Goal: Book appointment/travel/reservation

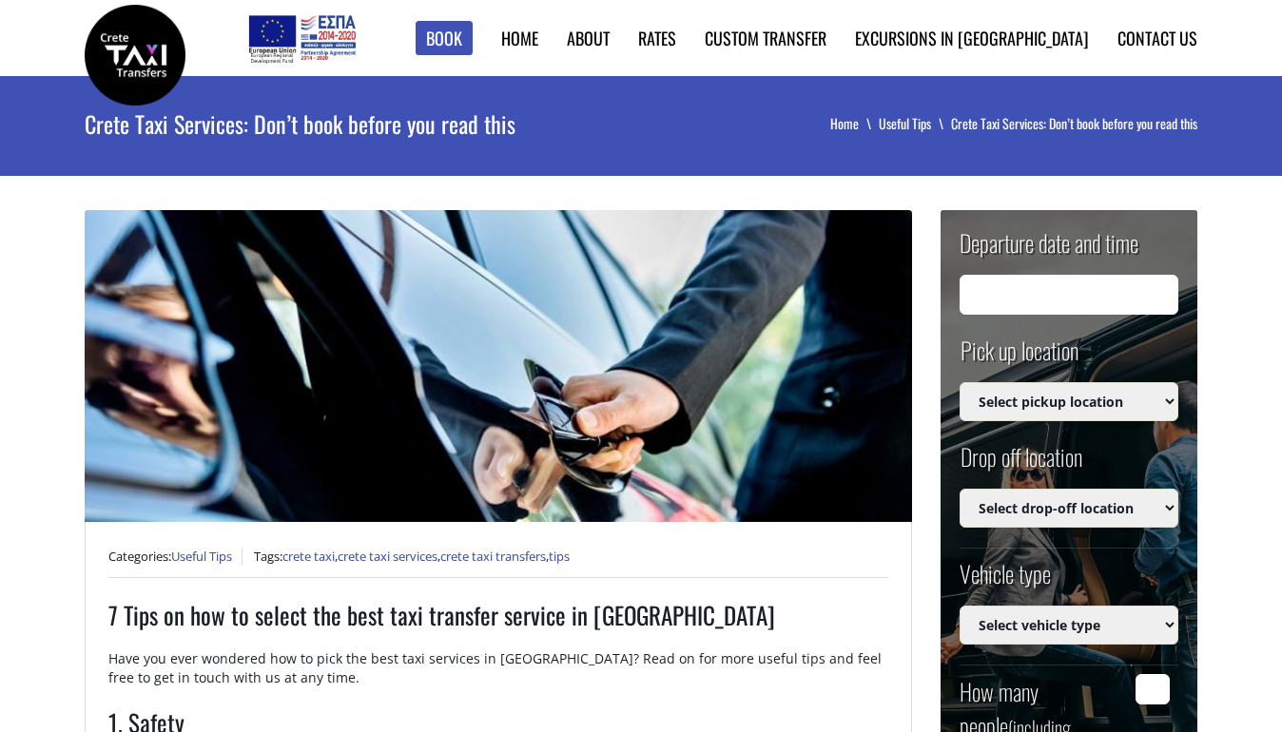
type input "[DATE] 00:24"
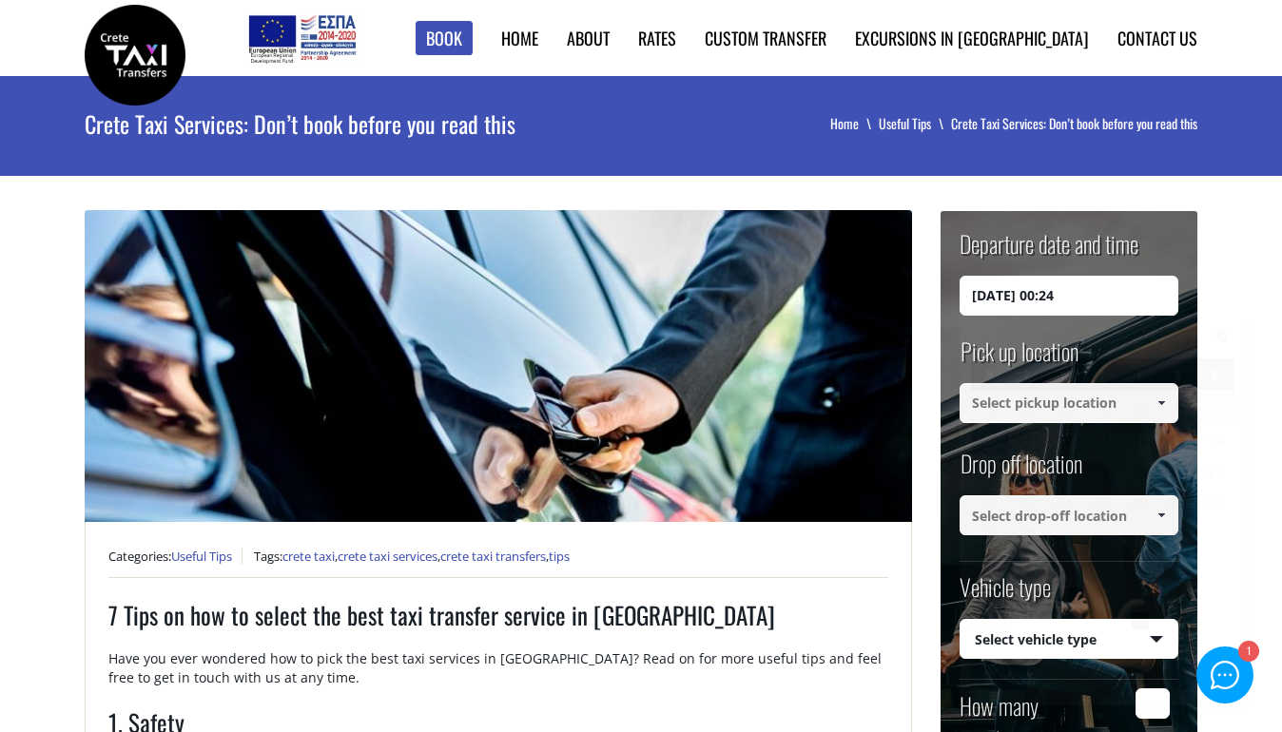
click at [1067, 300] on input "[DATE] 00:24" at bounding box center [1068, 296] width 219 height 40
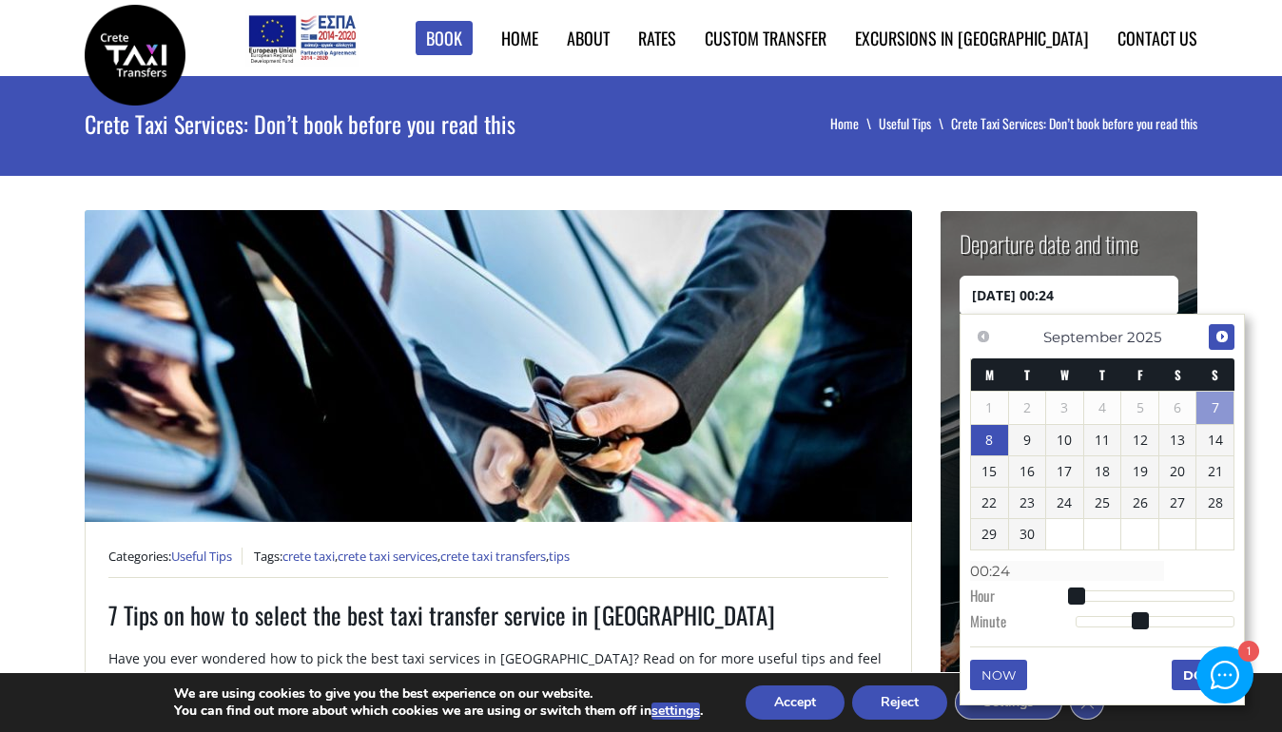
click at [1226, 338] on span "Next" at bounding box center [1221, 336] width 15 height 15
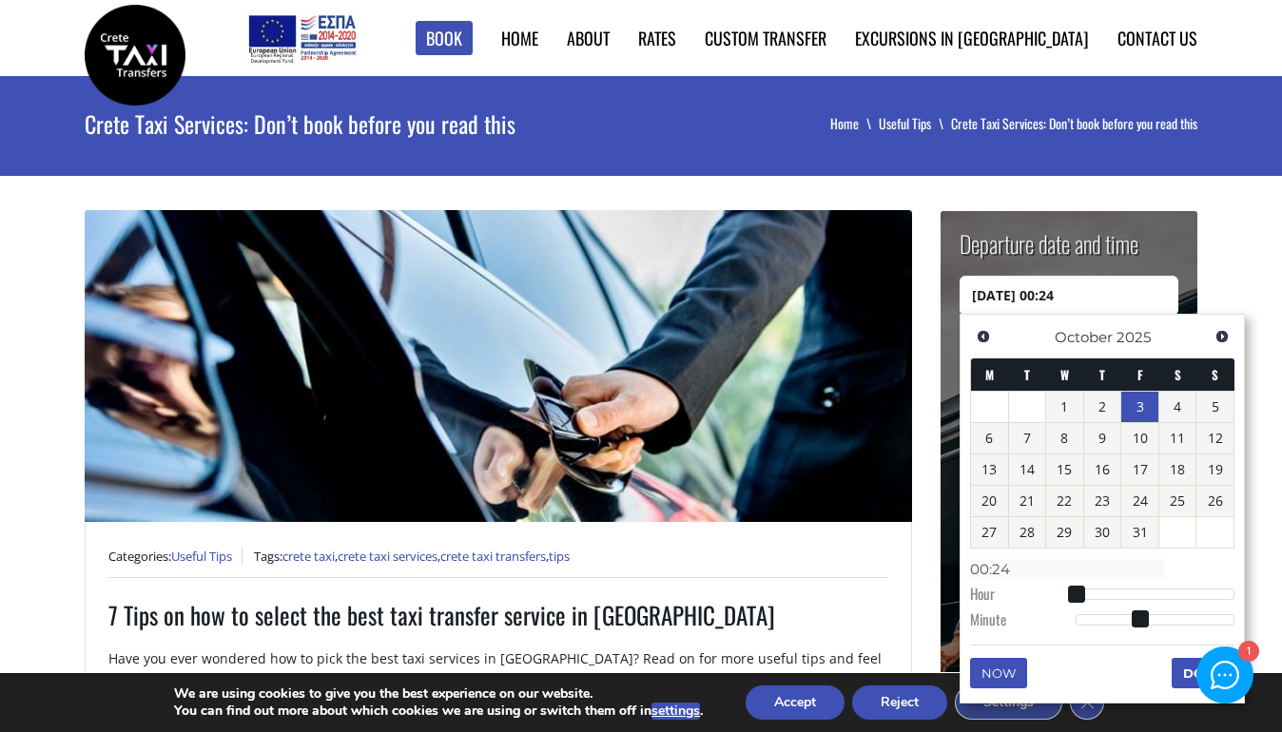
click at [1150, 417] on link "3" at bounding box center [1139, 407] width 37 height 30
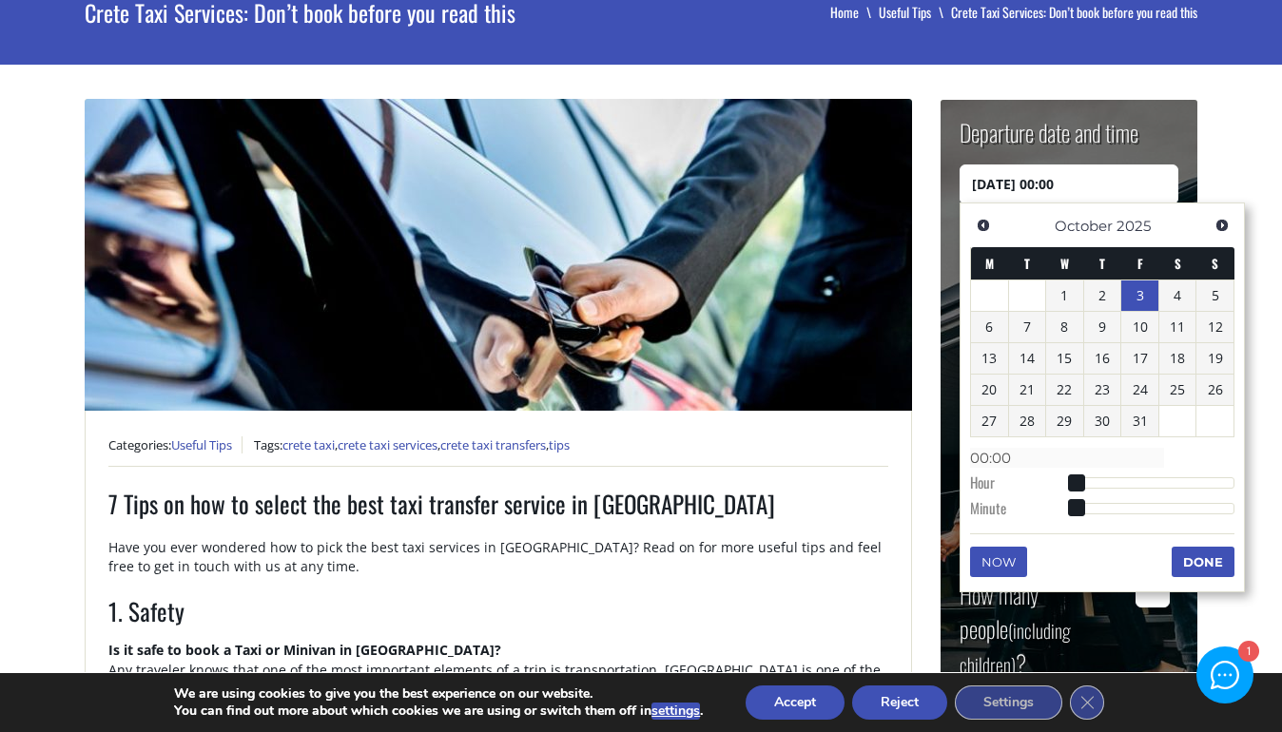
scroll to position [211, 0]
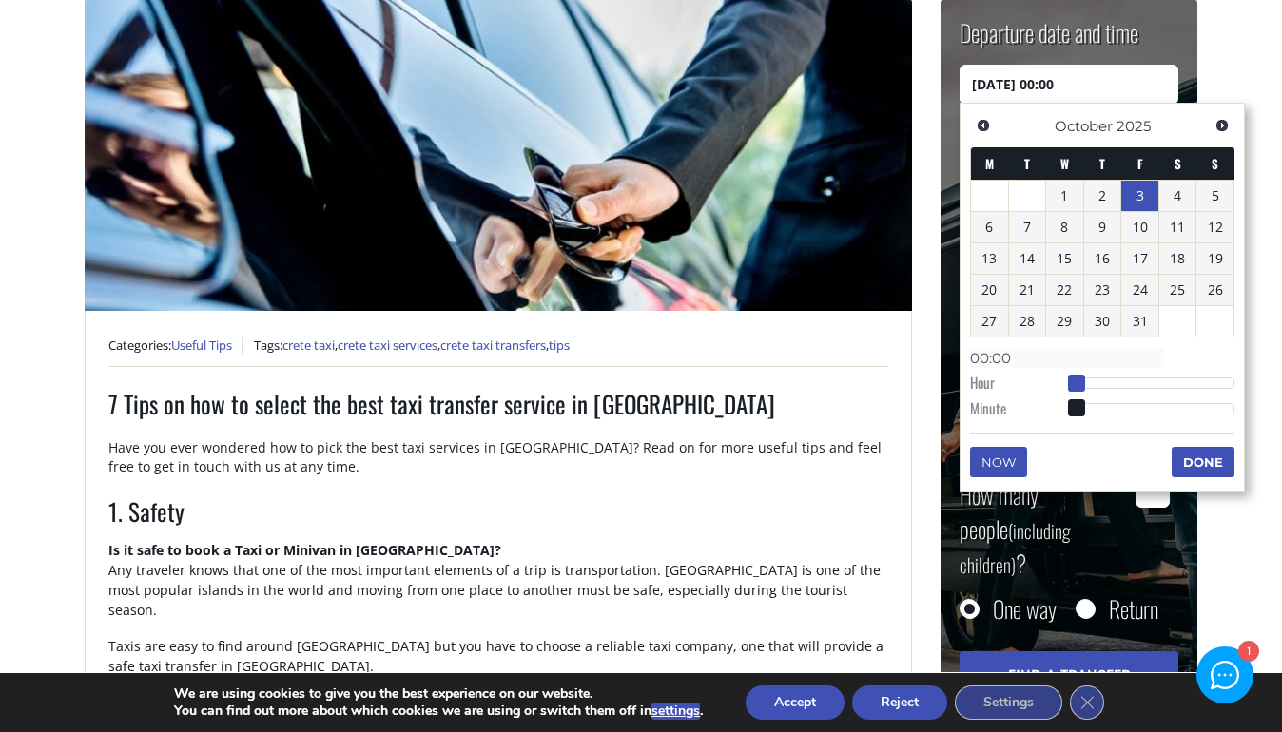
type input "[DATE] 01:00"
type input "01:00"
type input "[DATE] 02:00"
type input "02:00"
type input "[DATE] 03:00"
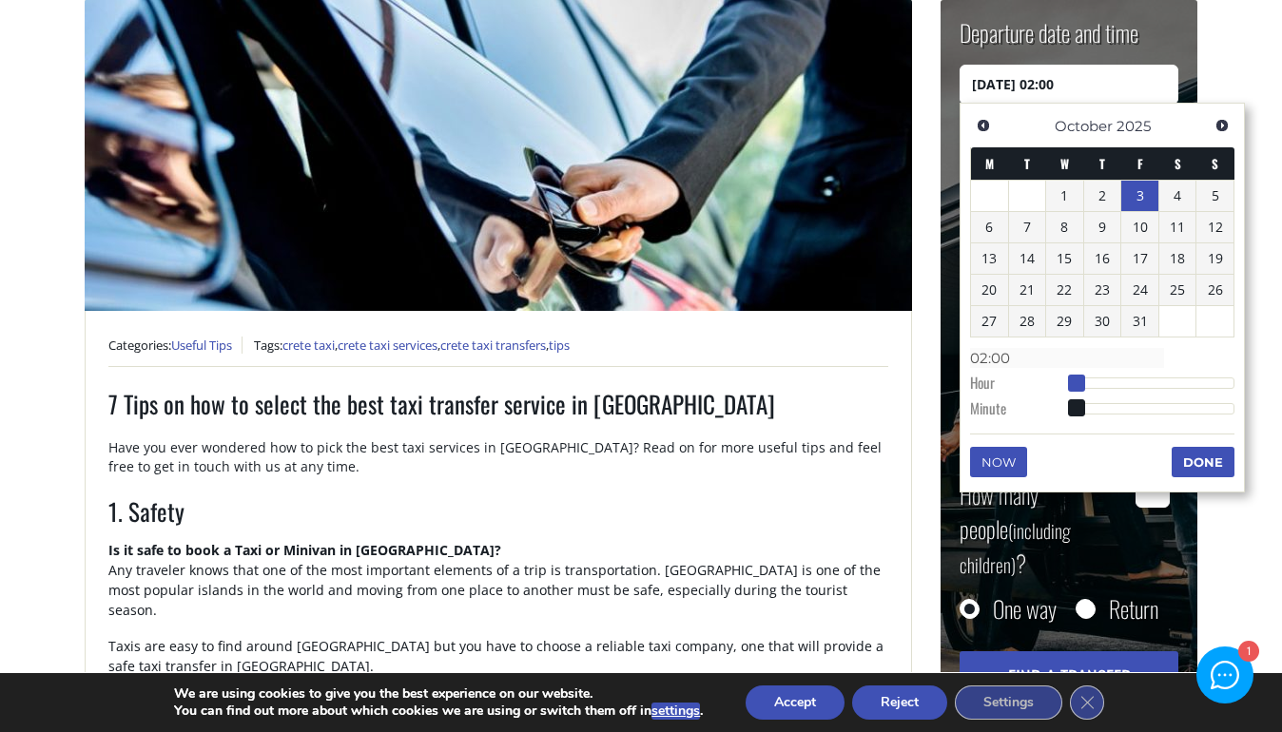
type input "03:00"
type input "[DATE] 04:00"
type input "04:00"
type input "[DATE] 05:00"
type input "05:00"
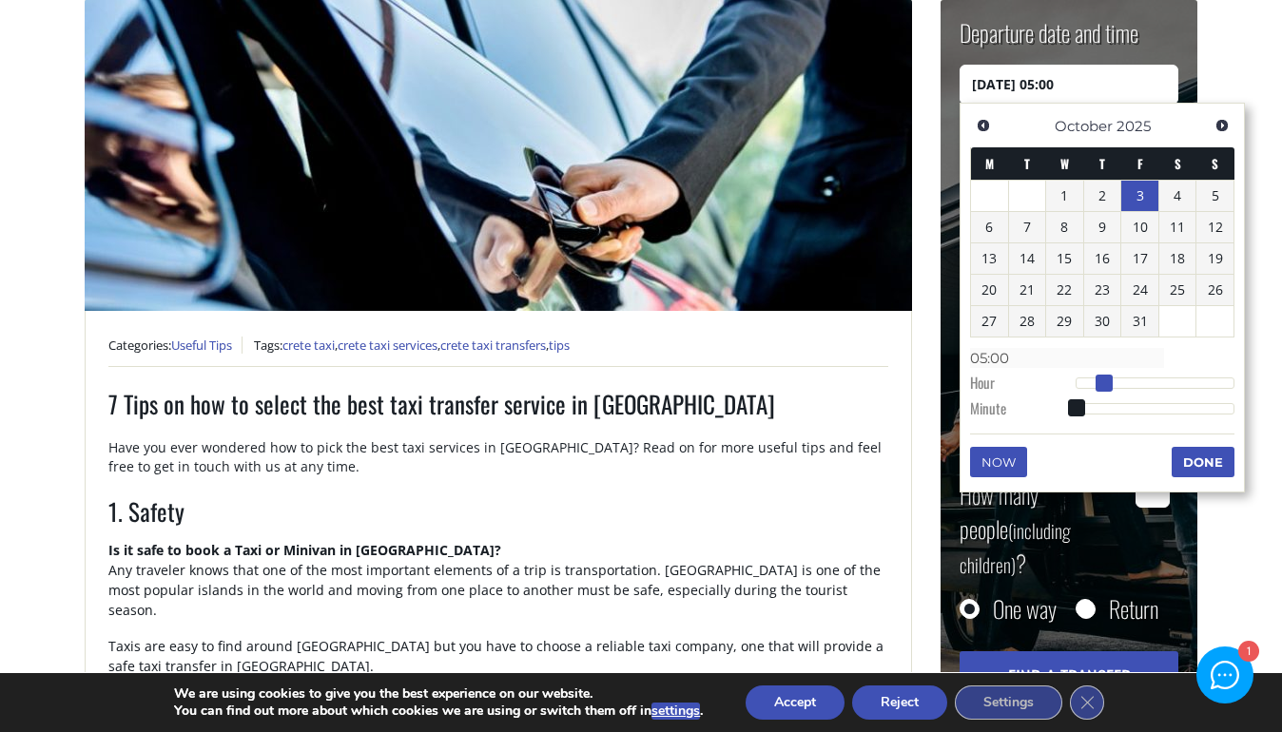
type input "[DATE] 06:00"
type input "06:00"
type input "[DATE] 07:00"
type input "07:00"
type input "[DATE] 08:00"
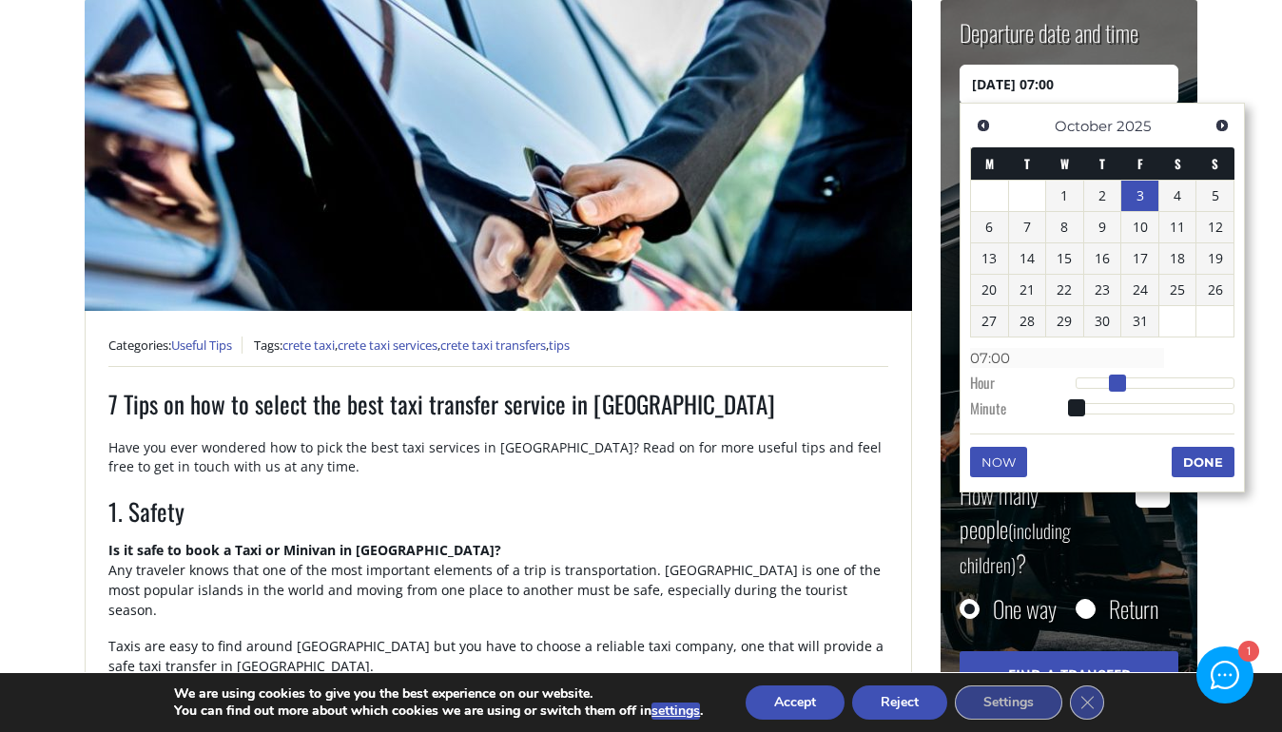
type input "08:00"
type input "[DATE] 09:00"
type input "09:00"
type input "[DATE] 10:00"
type input "10:00"
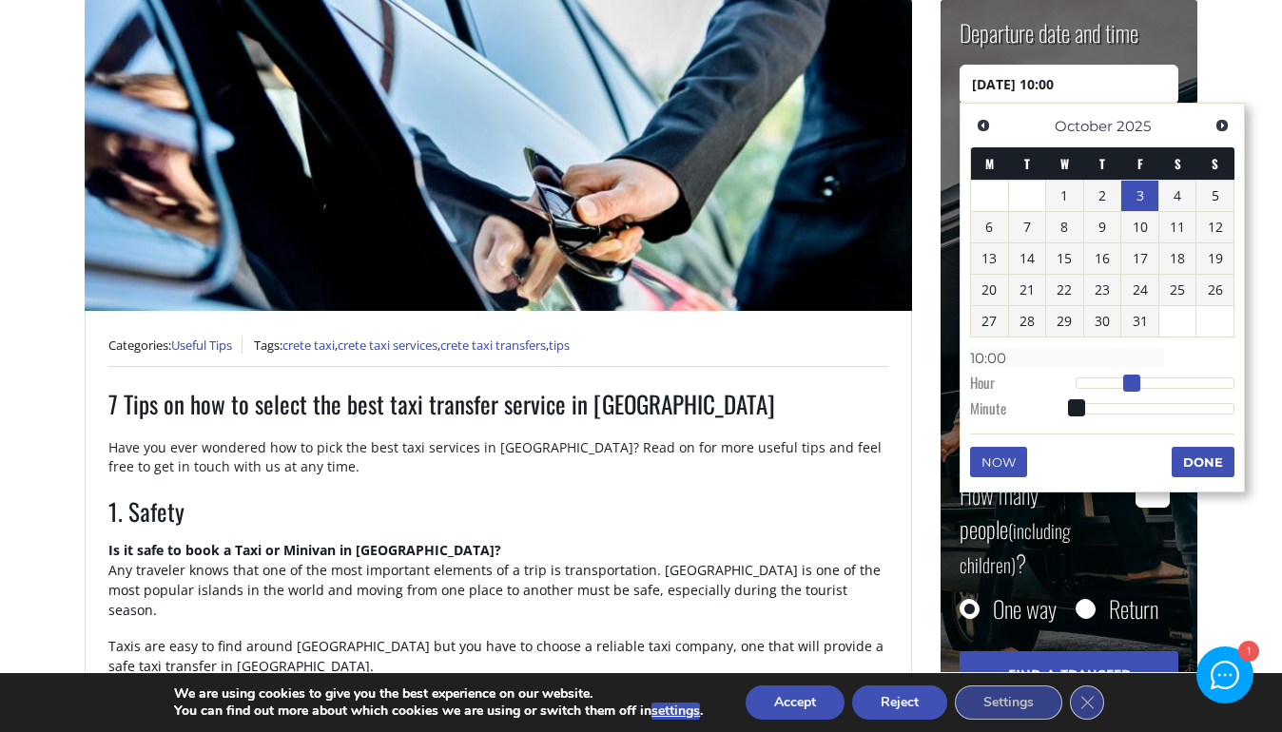
type input "[DATE] 11:00"
type input "11:00"
type input "[DATE] 12:00"
type input "12:00"
type input "[DATE] 13:00"
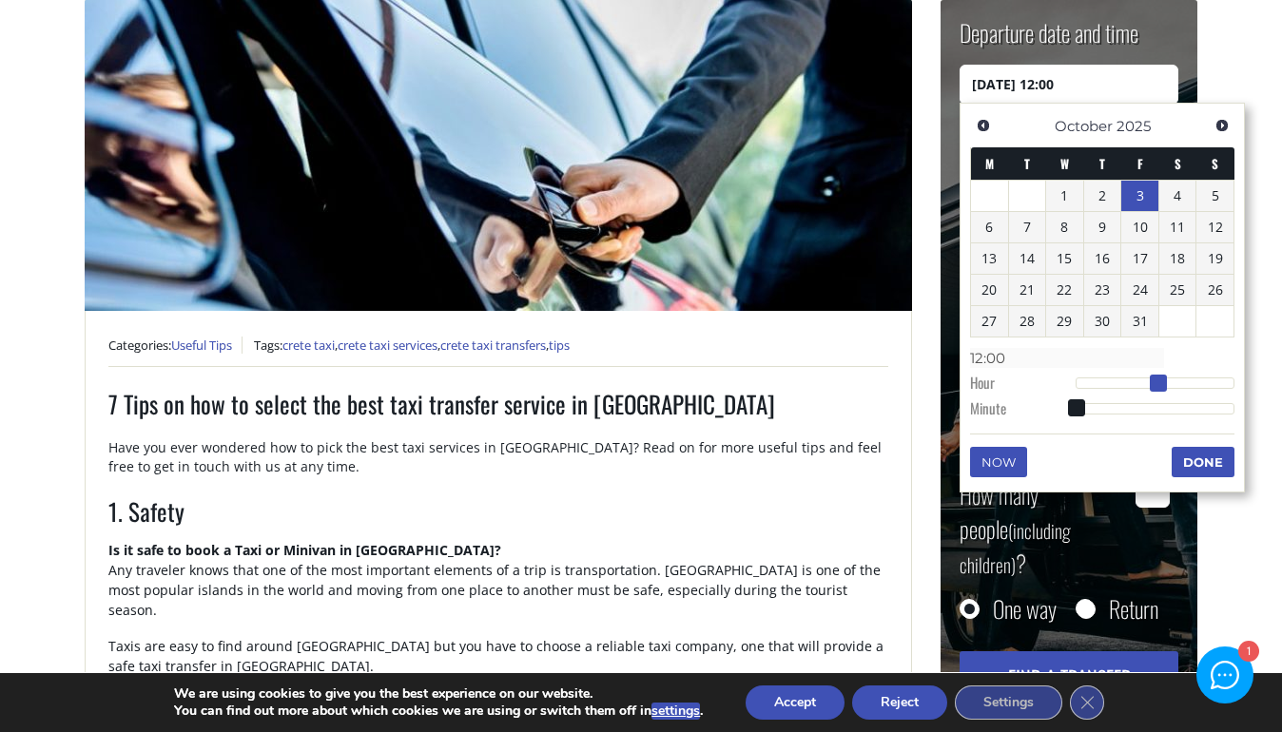
type input "13:00"
type input "[DATE] 14:00"
type input "14:00"
type input "[DATE] 15:00"
type input "15:00"
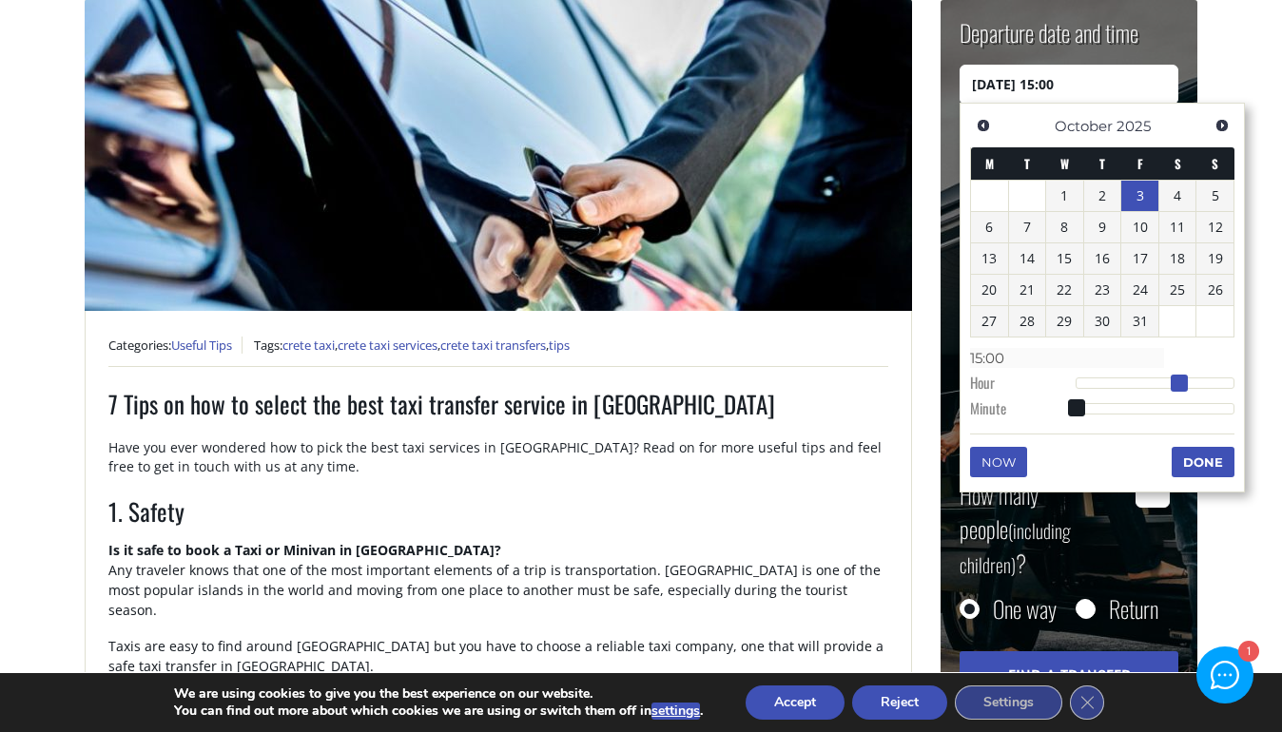
type input "[DATE] 16:00"
type input "16:00"
type input "[DATE] 17:00"
type input "17:00"
type input "[DATE] 16:00"
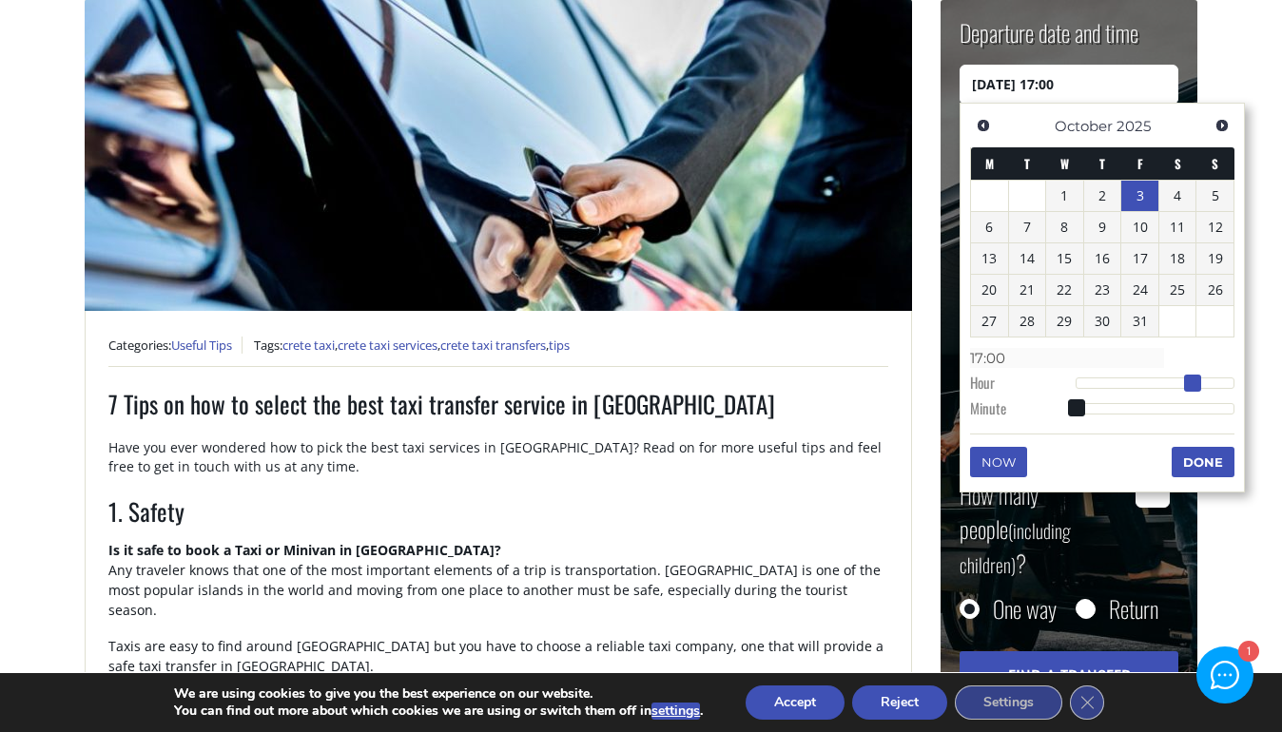
type input "16:00"
drag, startPoint x: 1076, startPoint y: 385, endPoint x: 1186, endPoint y: 382, distance: 110.3
click at [1186, 382] on span at bounding box center [1185, 383] width 17 height 17
type input "[DATE] 16:01"
type input "16:01"
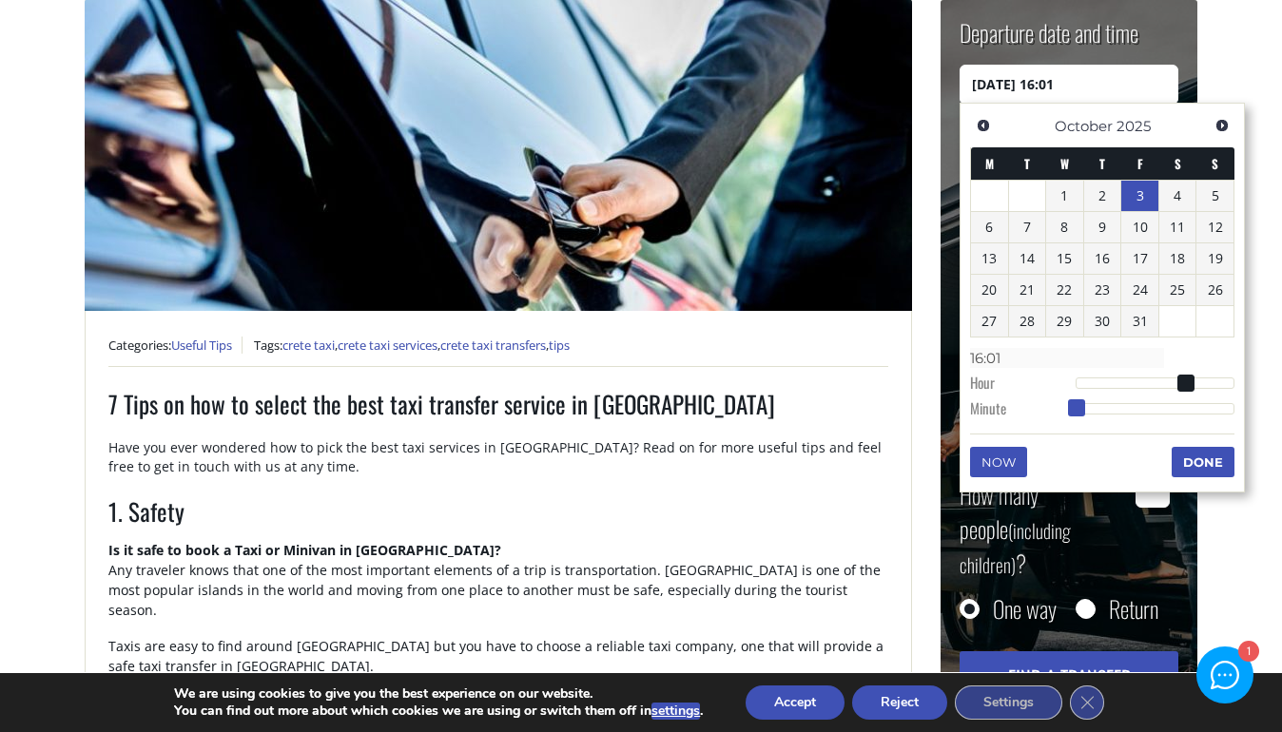
type input "[DATE] 16:02"
type input "16:02"
type input "[DATE] 16:03"
type input "16:03"
type input "[DATE] 16:04"
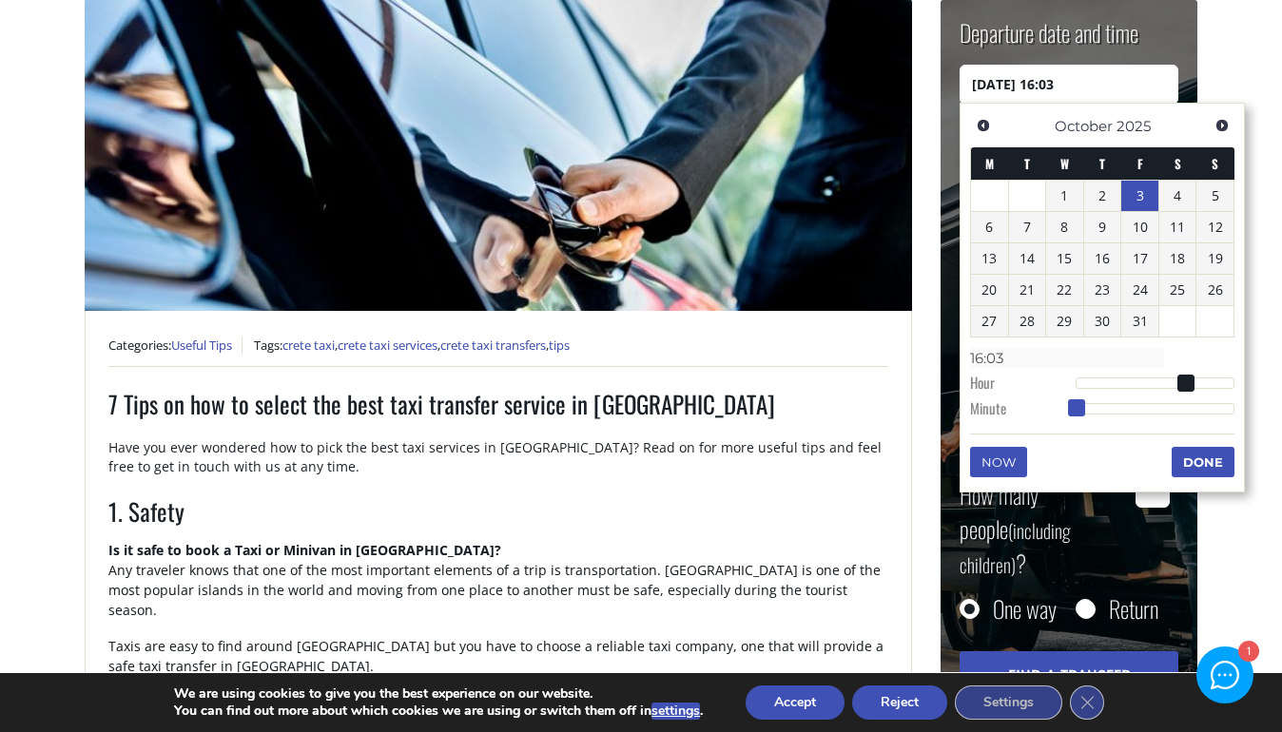
type input "16:04"
type input "[DATE] 16:05"
type input "16:05"
type input "[DATE] 16:06"
type input "16:06"
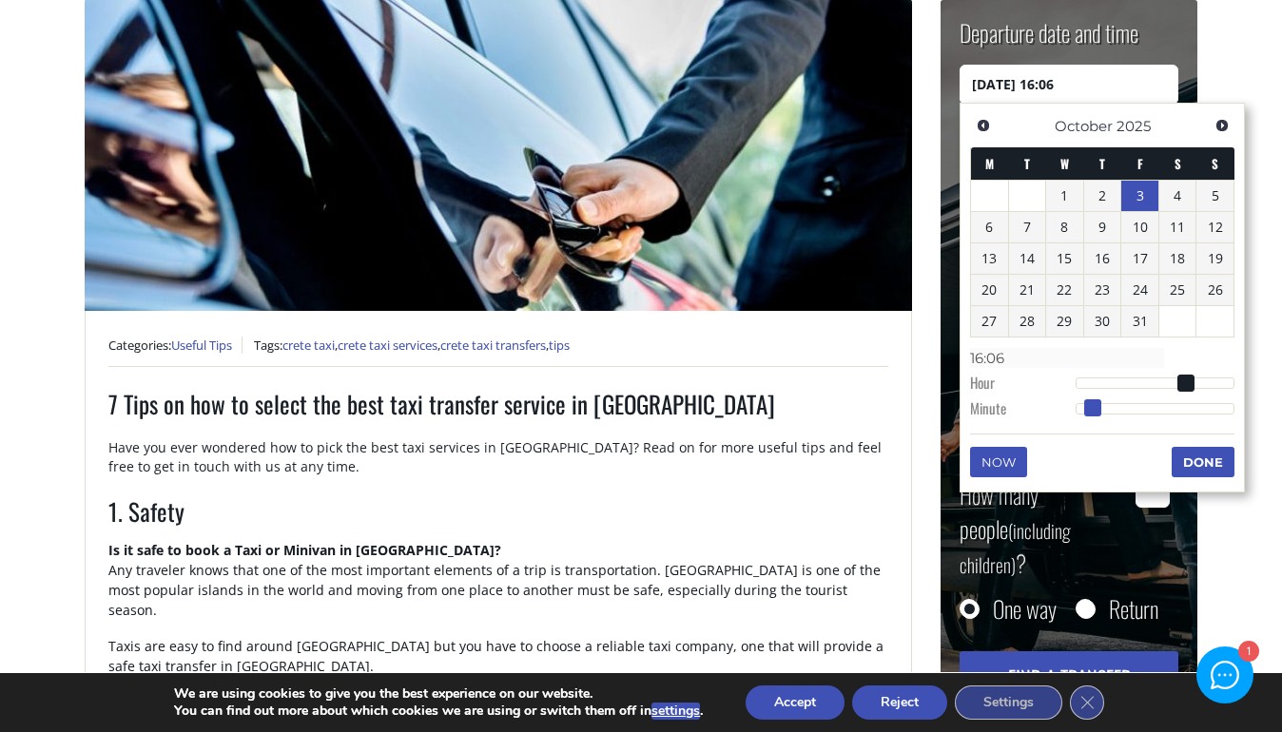
type input "[DATE] 16:07"
type input "16:07"
type input "[DATE] 16:08"
type input "16:08"
type input "[DATE] 16:11"
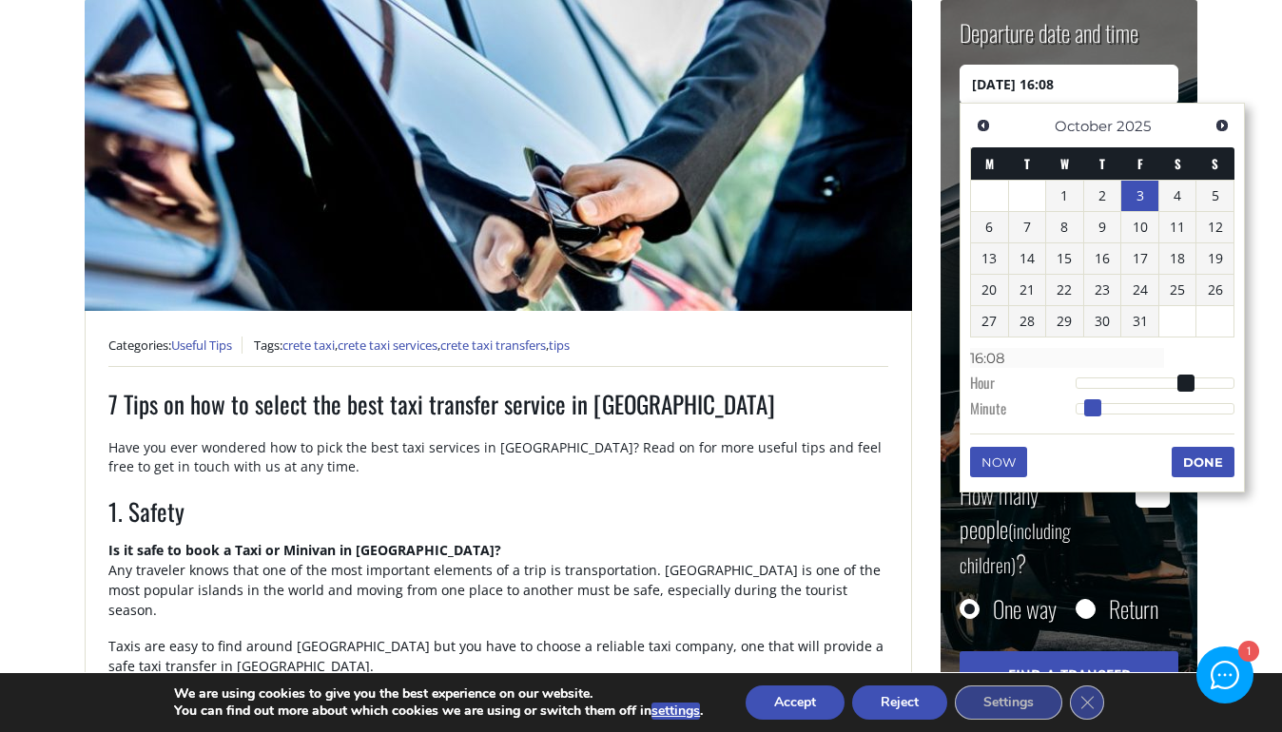
type input "16:11"
type input "[DATE] 16:14"
type input "16:14"
type input "[DATE] 16:18"
type input "16:18"
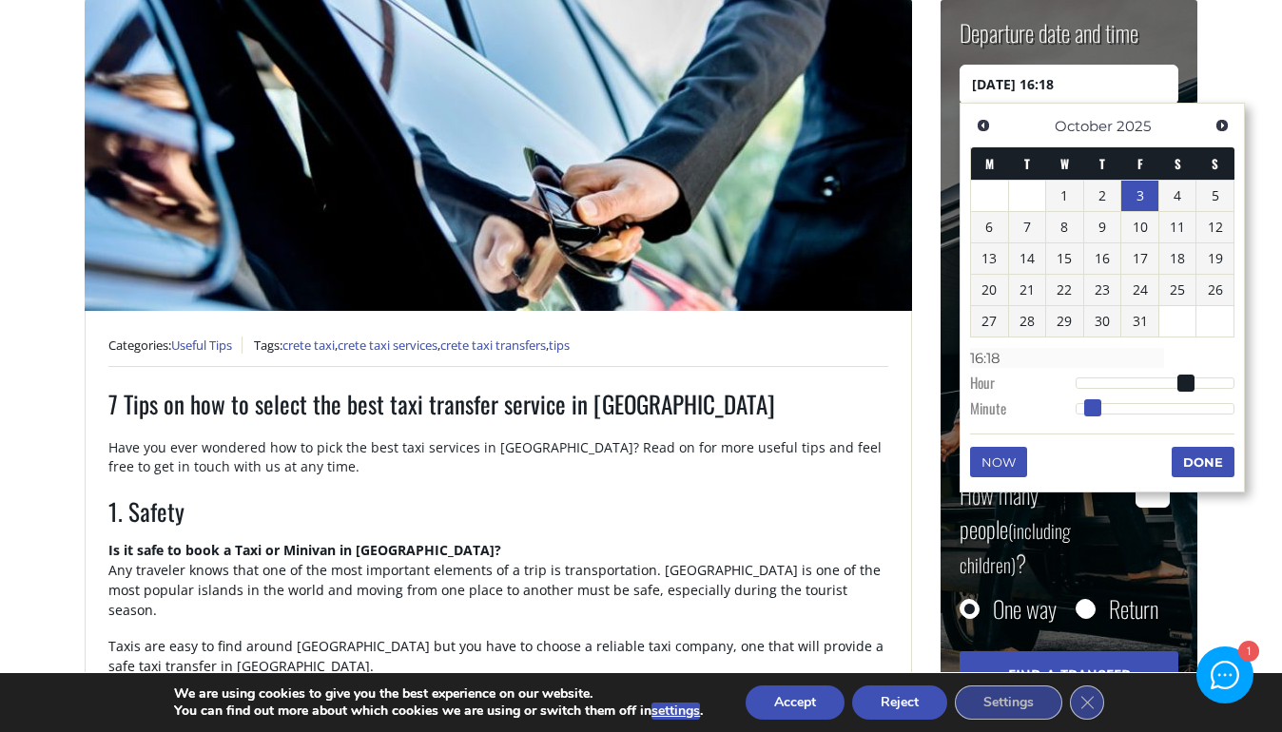
type input "[DATE] 16:21"
type input "16:21"
type input "[DATE] 16:24"
type input "16:24"
type input "[DATE] 16:27"
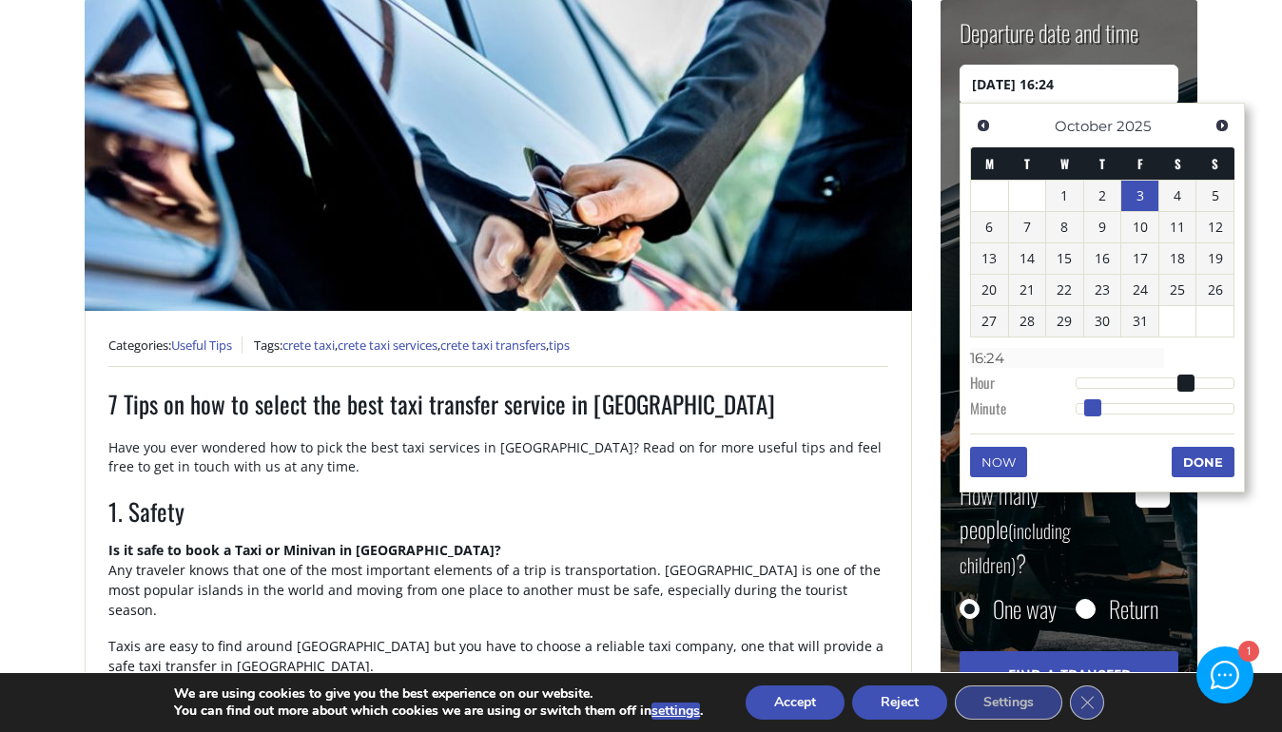
type input "16:27"
type input "[DATE] 16:28"
type input "16:28"
type input "[DATE] 16:29"
type input "16:29"
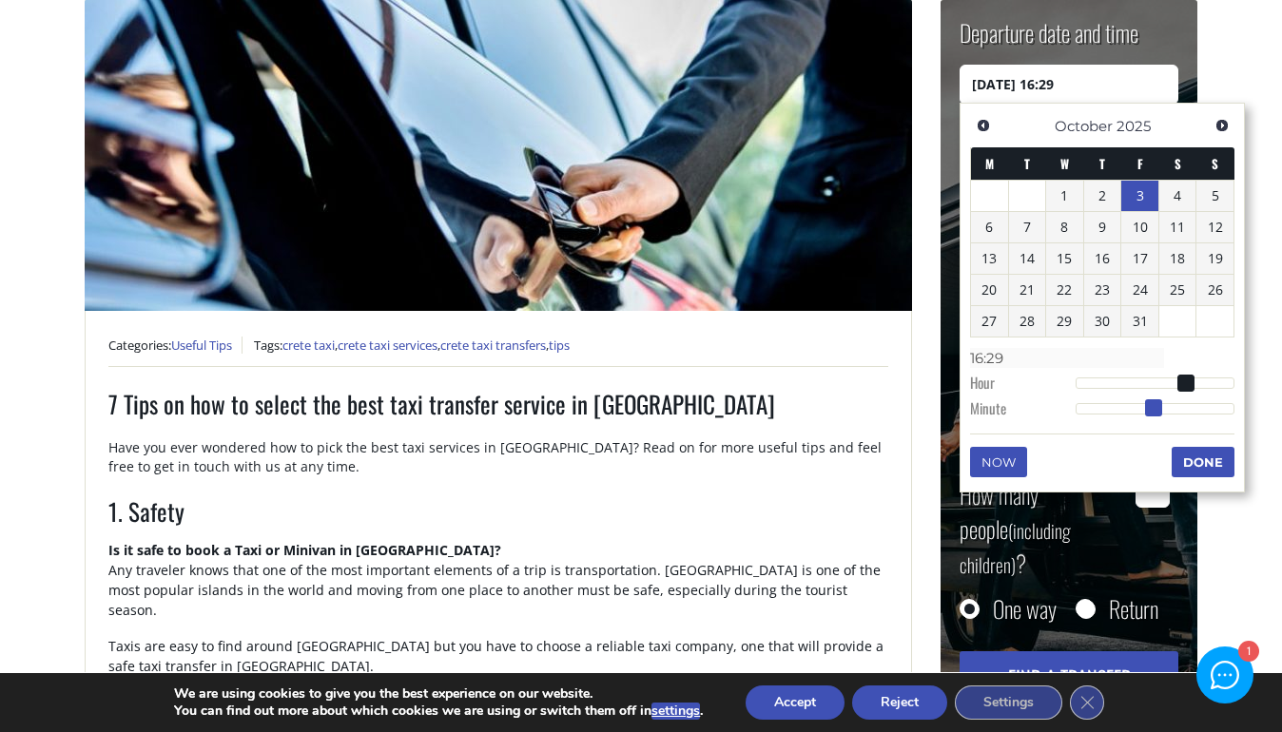
type input "[DATE] 16:28"
type input "16:28"
type input "[DATE] 16:29"
type input "16:29"
type input "[DATE] 16:30"
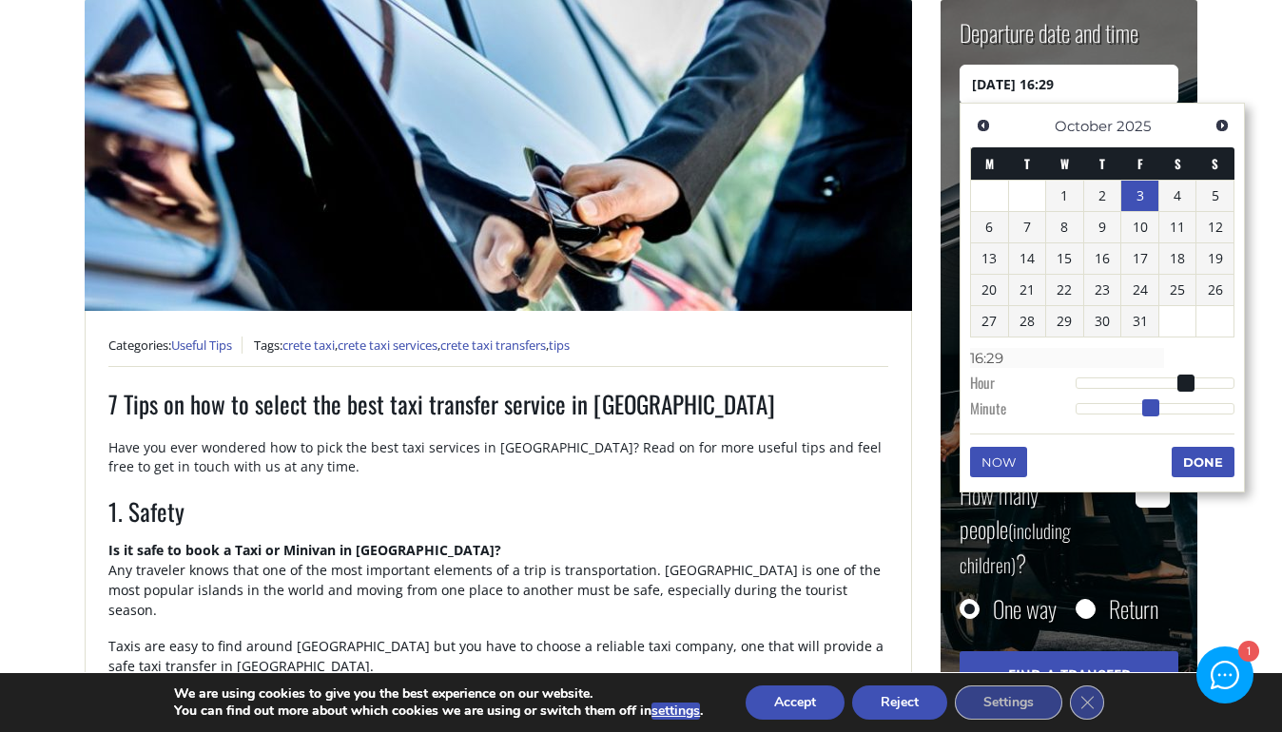
type input "16:30"
type input "[DATE] 16:31"
type input "16:31"
type input "[DATE] 16:32"
type input "16:32"
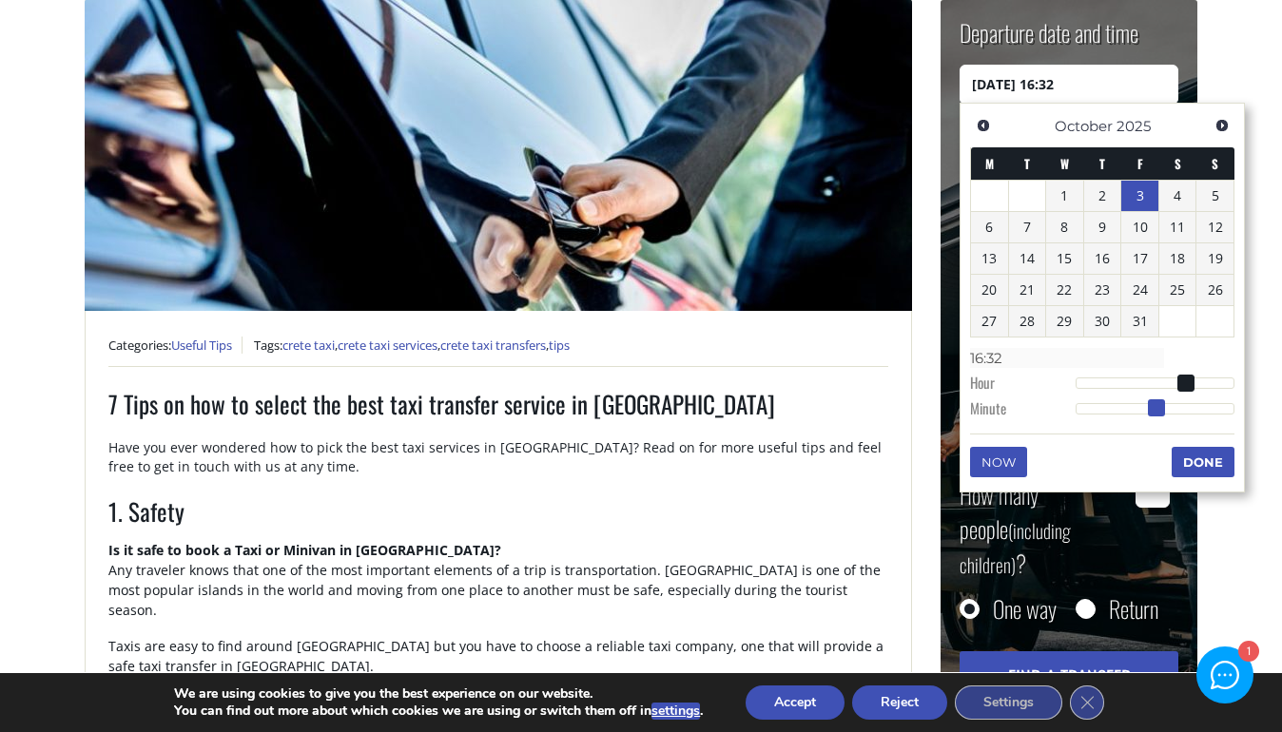
type input "[DATE] 16:33"
type input "16:33"
type input "[DATE] 16:34"
type input "16:34"
type input "[DATE] 16:35"
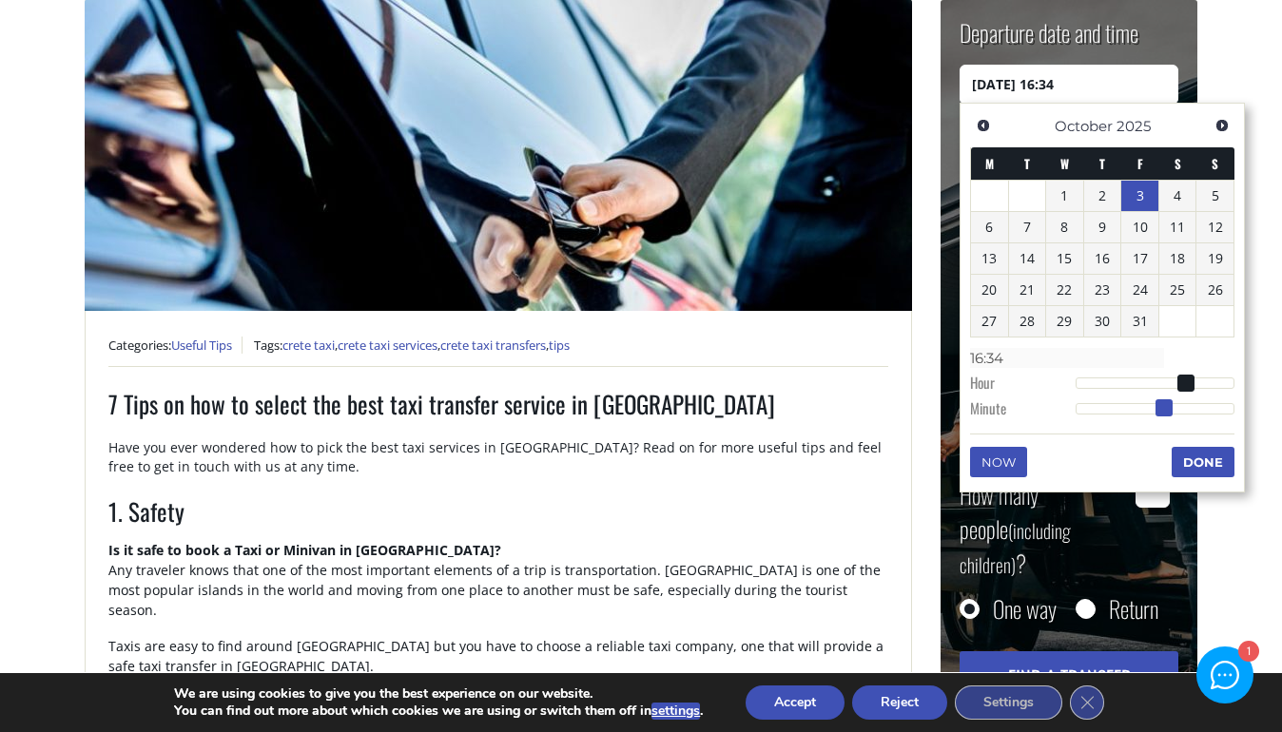
type input "16:35"
type input "[DATE] 16:36"
type input "16:36"
type input "[DATE] 16:37"
type input "16:37"
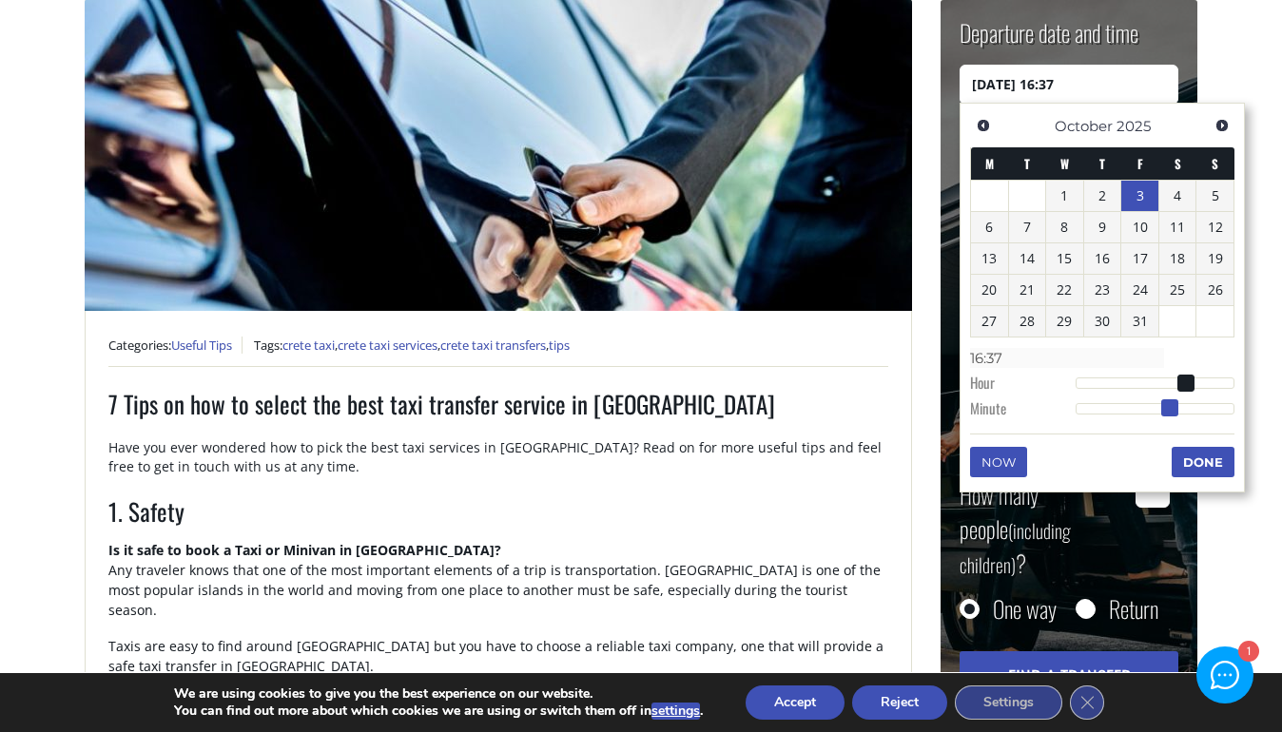
type input "[DATE] 16:38"
type input "16:38"
type input "[DATE] 16:39"
type input "16:39"
type input "[DATE] 16:40"
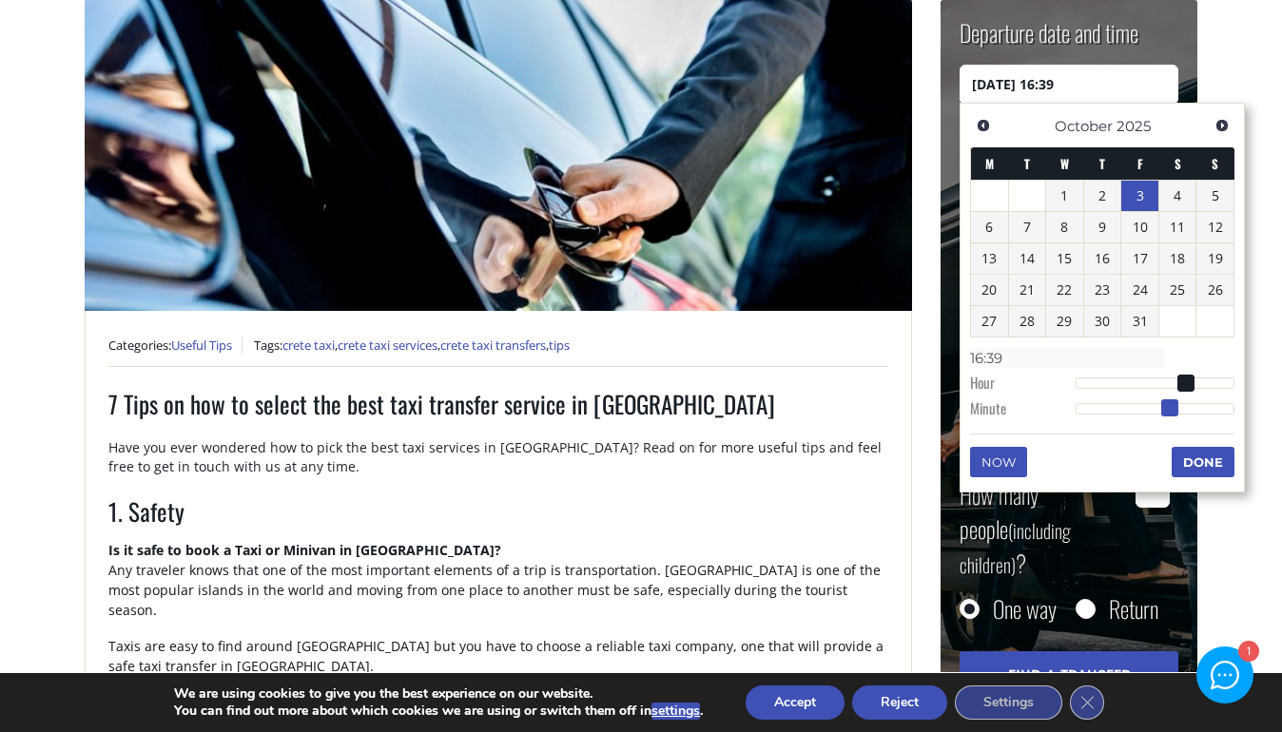
type input "16:40"
drag, startPoint x: 1077, startPoint y: 408, endPoint x: 1184, endPoint y: 401, distance: 106.7
click at [1184, 401] on span at bounding box center [1182, 407] width 17 height 17
click at [1198, 466] on button "Done" at bounding box center [1202, 462] width 63 height 30
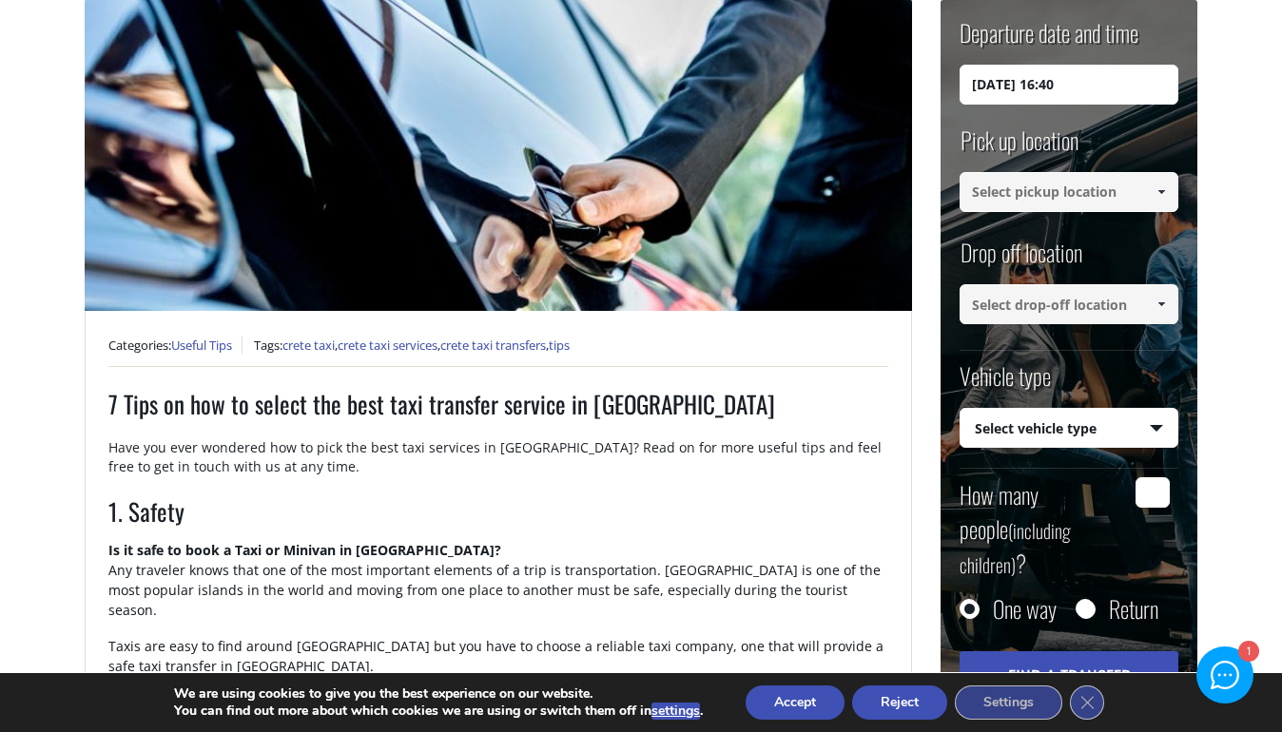
click at [1120, 191] on input at bounding box center [1068, 192] width 219 height 40
click at [1089, 203] on input at bounding box center [1068, 192] width 219 height 40
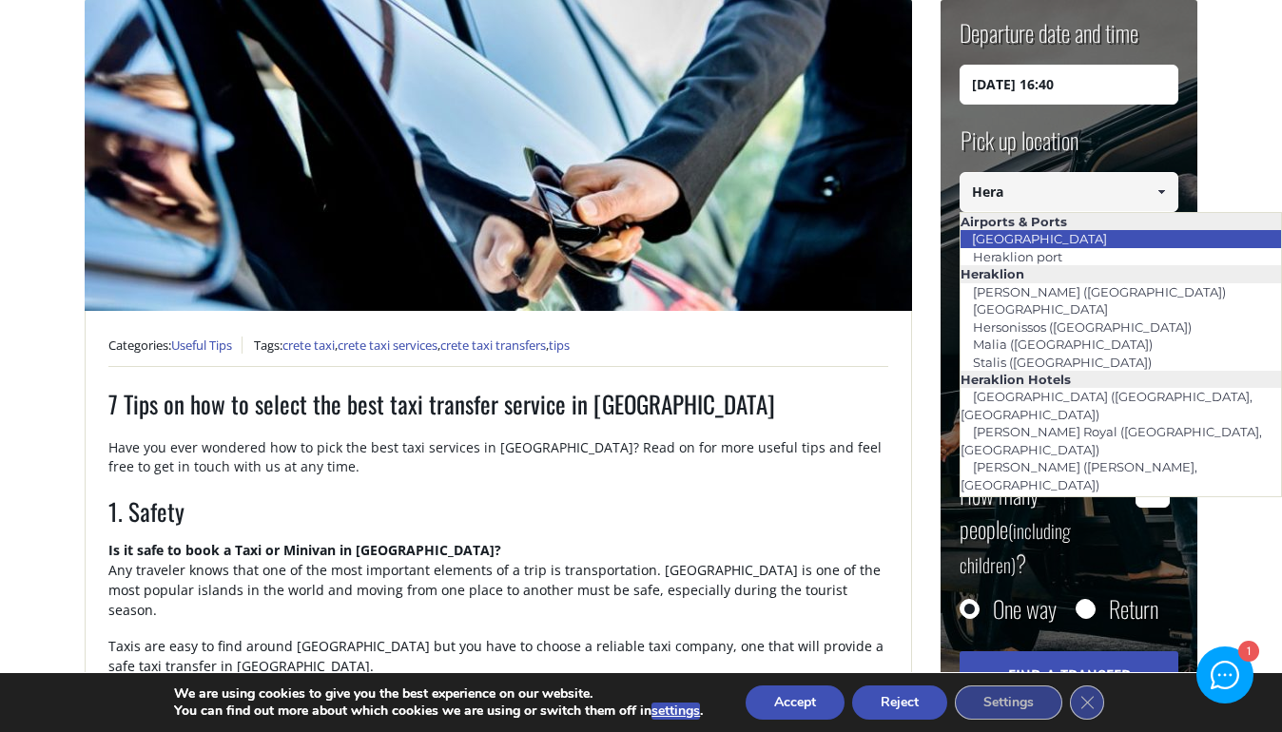
click at [1126, 240] on li "[GEOGRAPHIC_DATA]" at bounding box center [1120, 238] width 320 height 17
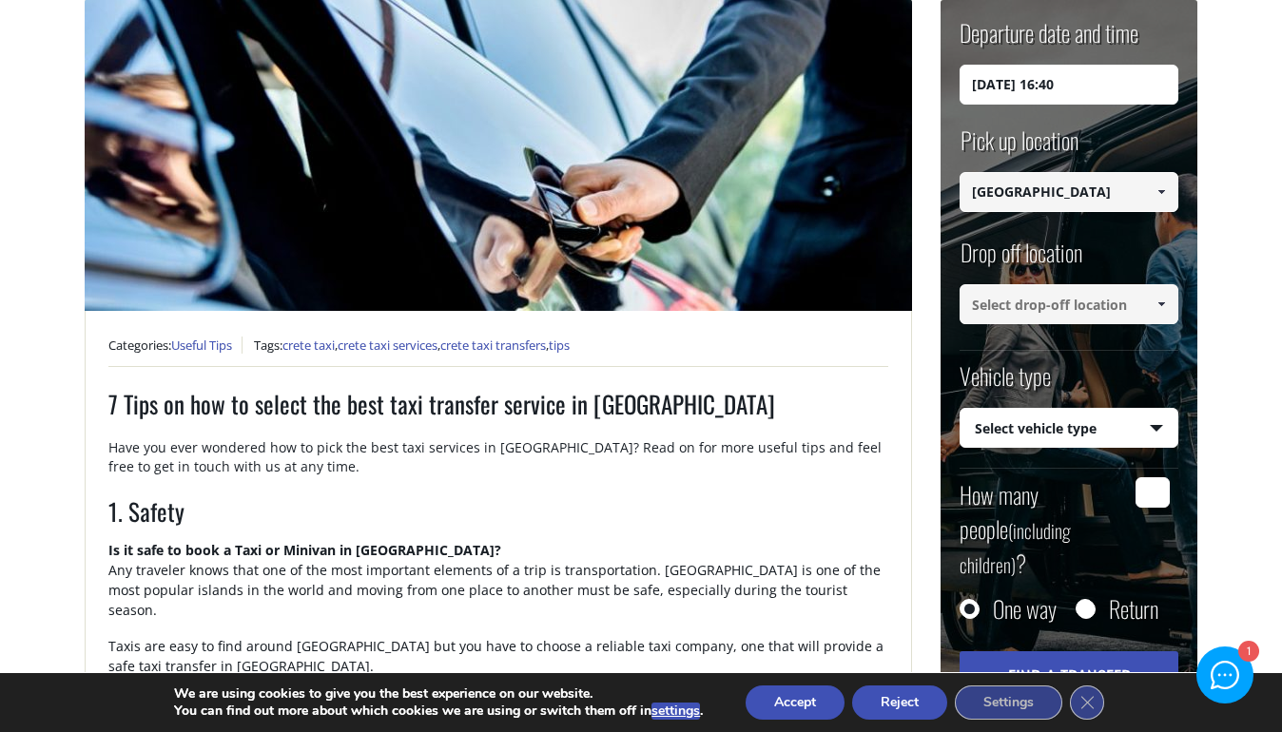
type input "[GEOGRAPHIC_DATA]"
click at [1090, 303] on input at bounding box center [1068, 304] width 219 height 40
type input "M"
paste input "Matala 702 00, [GEOGRAPHIC_DATA]"
type input "Matala 702 00, [GEOGRAPHIC_DATA]"
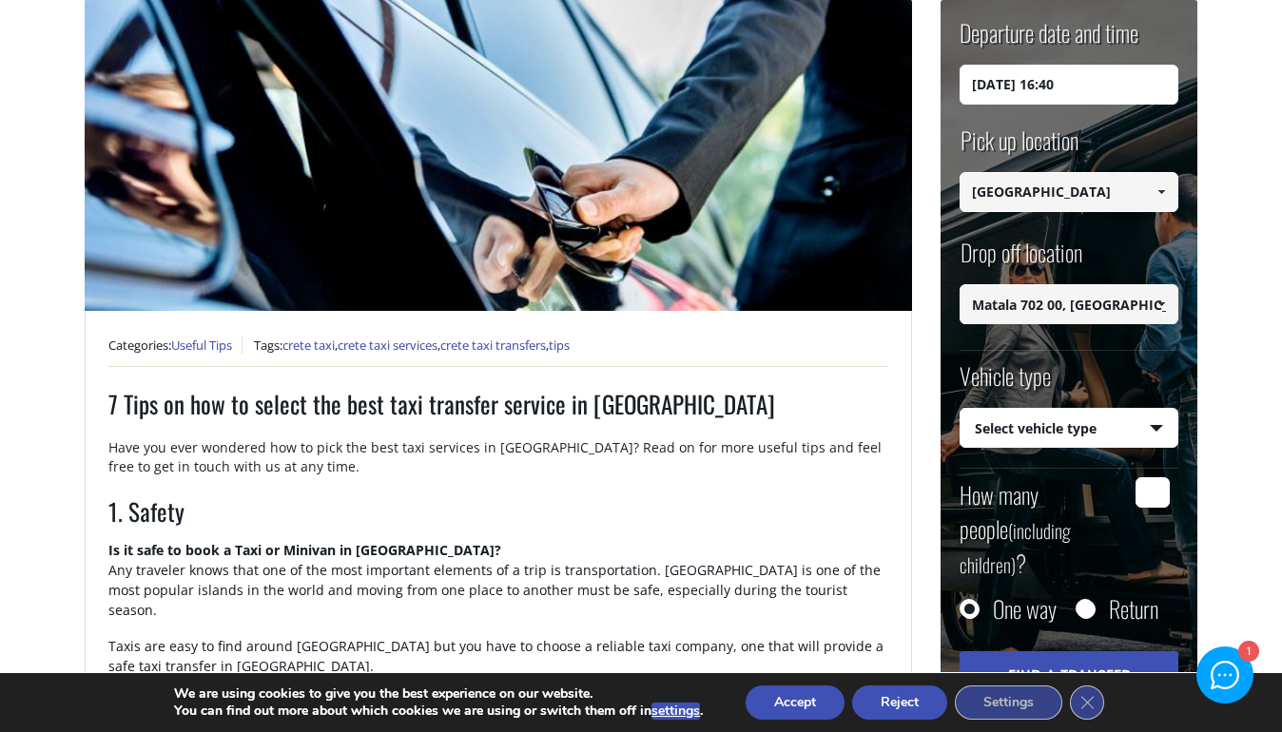
click at [1081, 427] on select "Select vehicle type Taxi (4 passengers) Mercedes E Class Mini Van (7 passengers…" at bounding box center [1068, 429] width 217 height 40
select select "540"
click at [960, 409] on select "Select vehicle type Taxi (4 passengers) Mercedes E Class Mini Van (7 passengers…" at bounding box center [1068, 429] width 217 height 40
click at [1151, 489] on input "How many people (including children) ?" at bounding box center [1152, 492] width 34 height 30
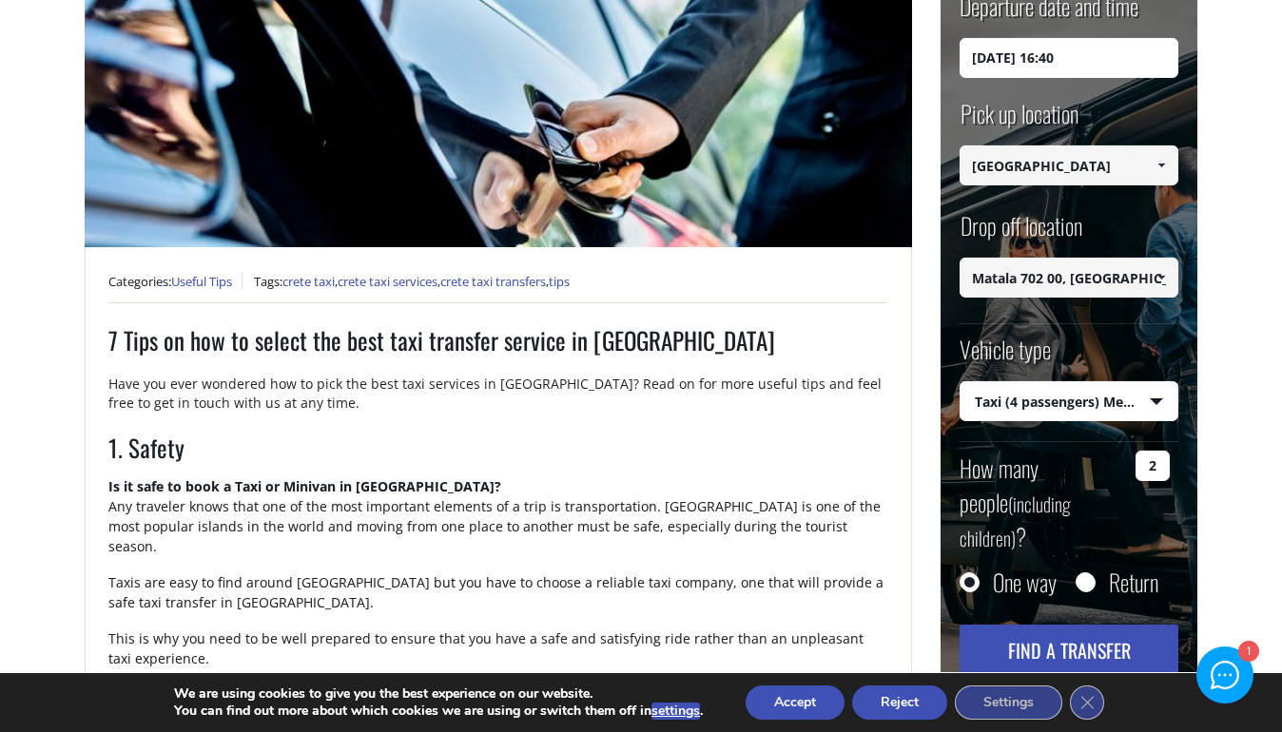
scroll to position [302, 0]
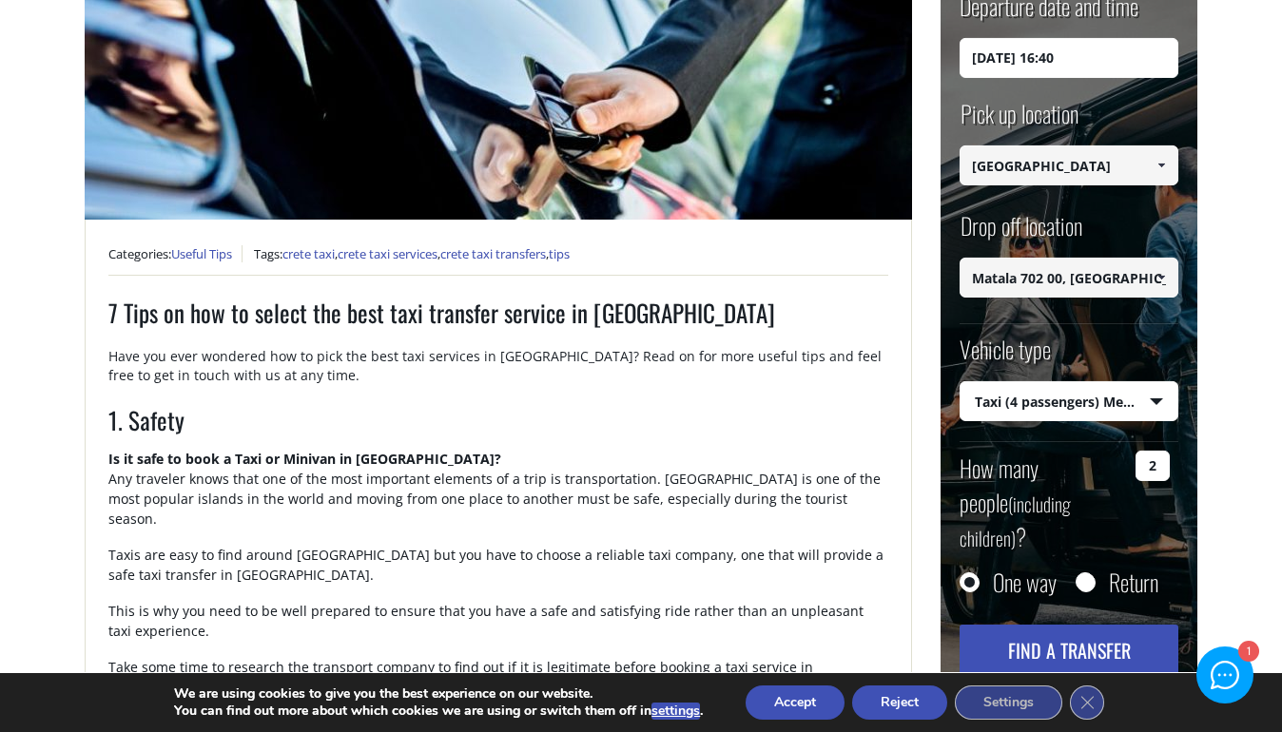
type input "2"
click at [1112, 625] on button "Find a transfer" at bounding box center [1068, 650] width 219 height 51
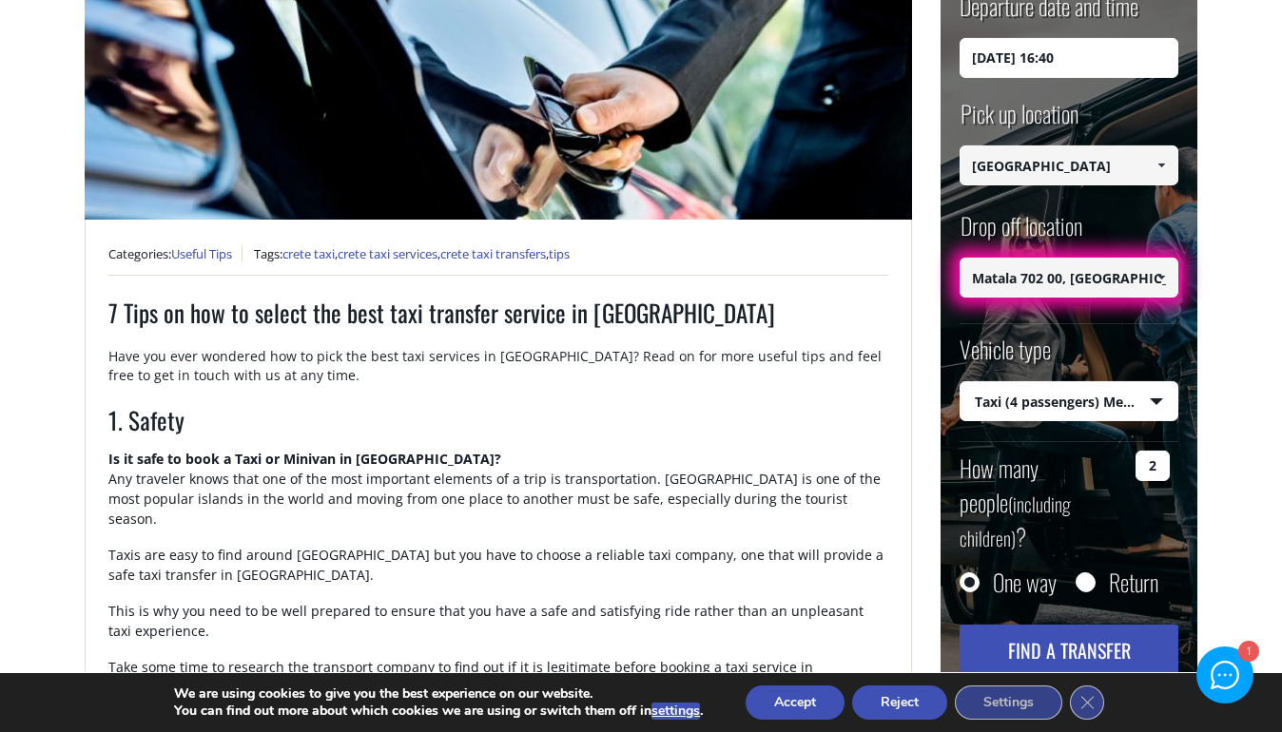
click at [1100, 280] on input "Matala 702 00, [GEOGRAPHIC_DATA]" at bounding box center [1068, 278] width 219 height 40
click at [1107, 280] on input "Matala 702 00, [GEOGRAPHIC_DATA]" at bounding box center [1068, 278] width 219 height 40
type input "Matala"
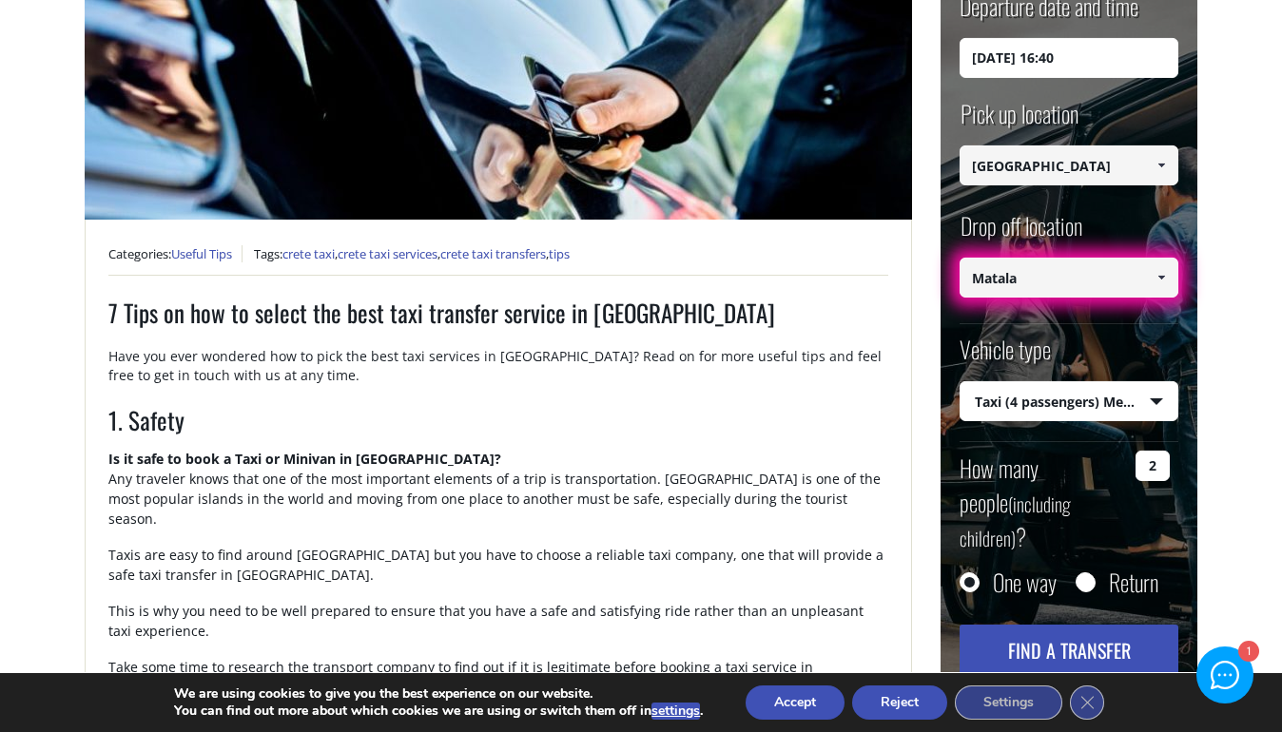
click at [1063, 625] on button "Find a transfer" at bounding box center [1068, 650] width 219 height 51
click at [1081, 308] on div "Drop off location Select drop-off location Select drop-off location [GEOGRAPHIC…" at bounding box center [1068, 265] width 219 height 112
click at [1058, 279] on input "Matala" at bounding box center [1068, 278] width 219 height 40
click at [1159, 280] on span at bounding box center [1160, 277] width 15 height 15
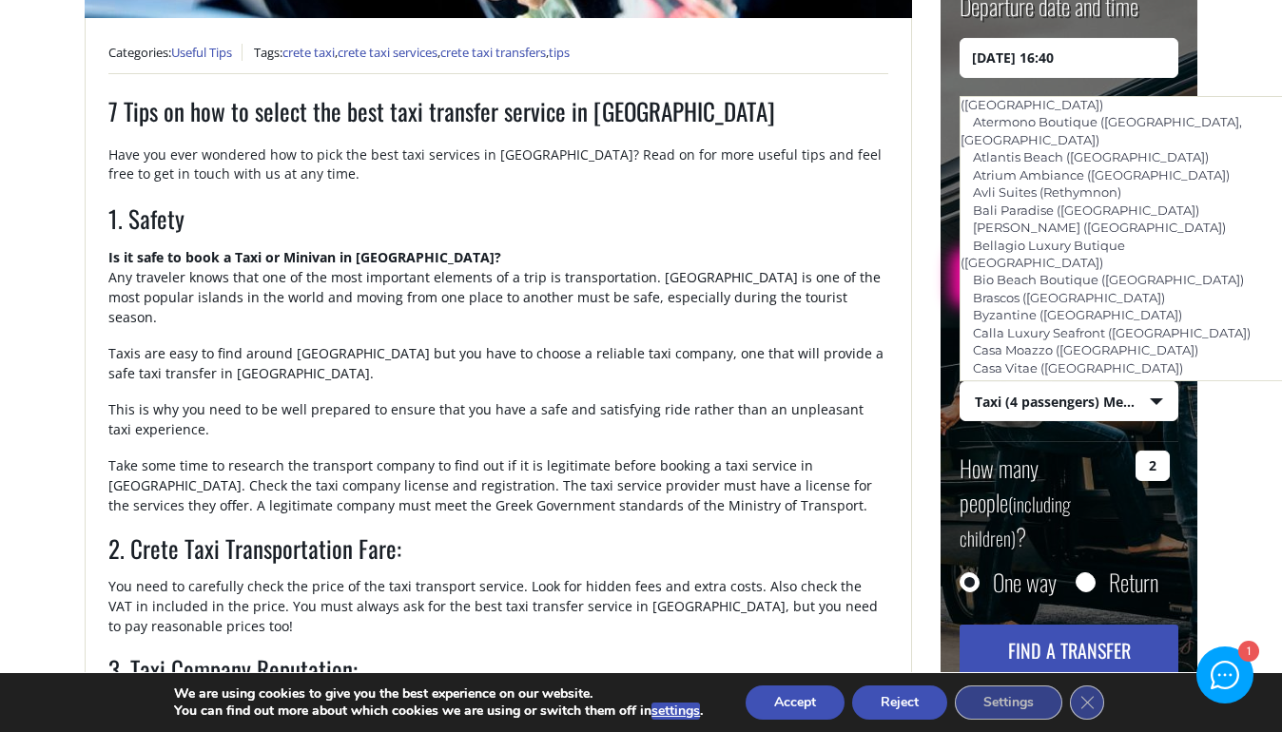
scroll to position [3894, 0]
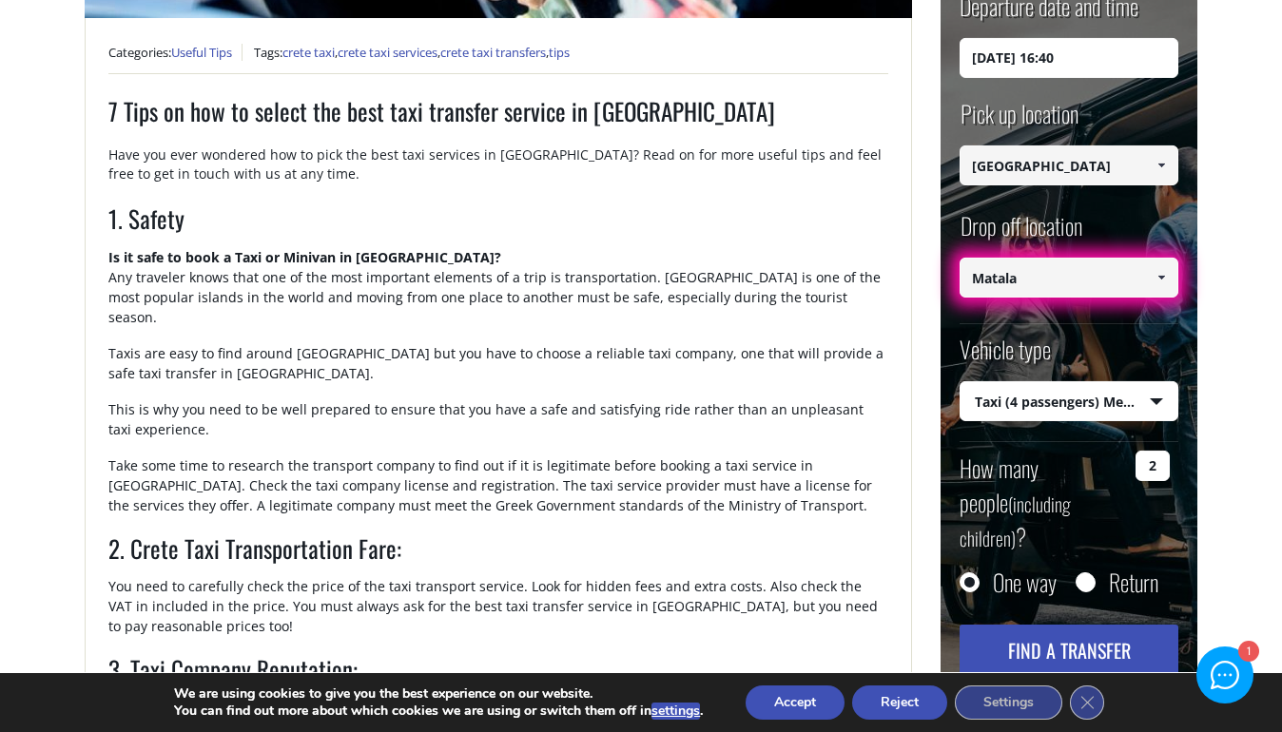
click at [943, 143] on form "Departure date and time [DATE] 16:40 Pick up location Select pickup location Se…" at bounding box center [1068, 338] width 257 height 731
click at [1112, 625] on button "Find a transfer" at bounding box center [1068, 650] width 219 height 51
